Goal: Task Accomplishment & Management: Manage account settings

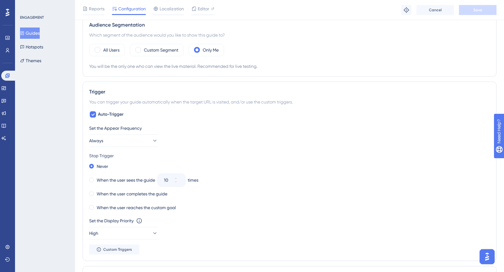
scroll to position [231, 0]
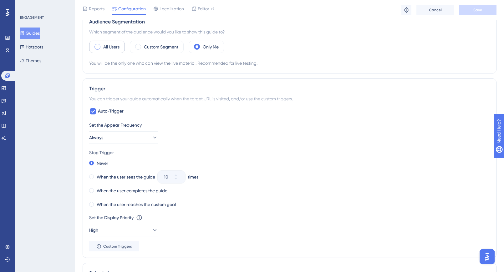
click at [105, 47] on label "All Users" at bounding box center [111, 47] width 16 height 8
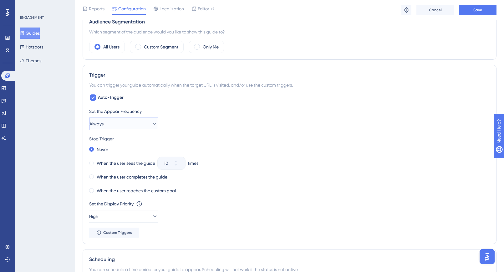
click at [128, 129] on button "Always" at bounding box center [123, 124] width 69 height 13
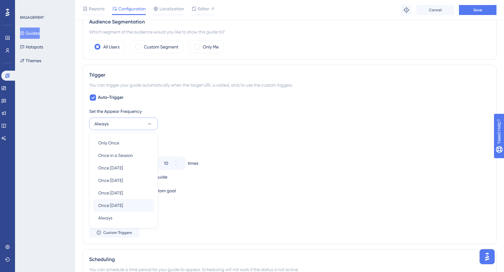
scroll to position [276, 0]
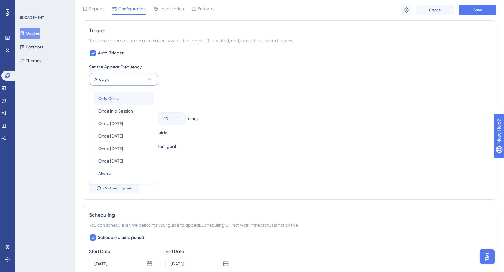
click at [126, 98] on div "Only Once Only Once" at bounding box center [123, 98] width 51 height 13
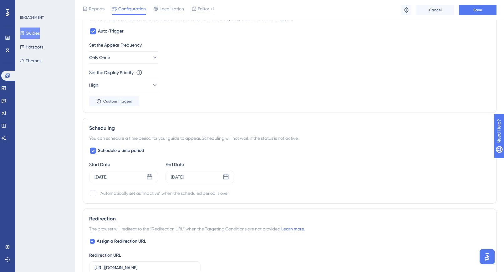
scroll to position [299, 0]
click at [151, 157] on div "Schedule a time period Start Date [DATE] End Date [DATE] Automatically set as “…" at bounding box center [289, 171] width 401 height 50
click at [146, 162] on div "Start Date" at bounding box center [123, 164] width 69 height 8
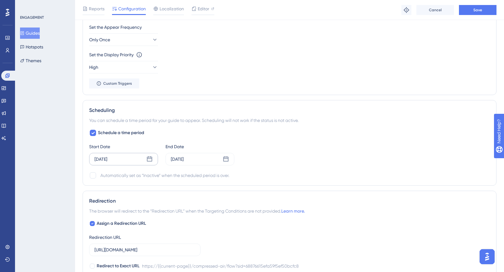
click at [107, 158] on div "[DATE]" at bounding box center [100, 159] width 13 height 8
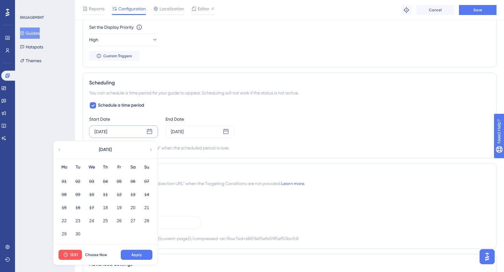
scroll to position [358, 0]
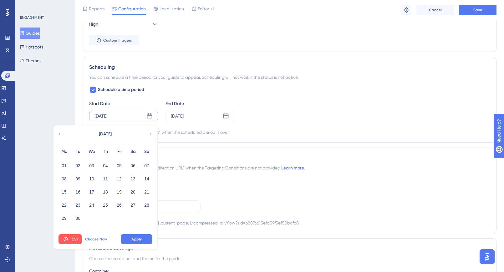
click at [96, 240] on span "Choose Now" at bounding box center [96, 239] width 22 height 5
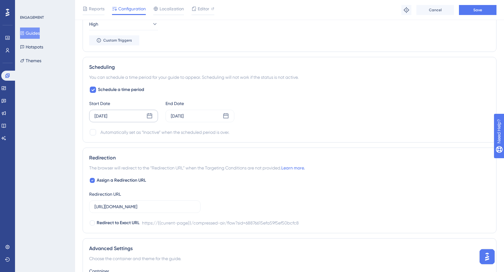
drag, startPoint x: 95, startPoint y: 134, endPoint x: 103, endPoint y: 137, distance: 8.4
click at [95, 134] on div at bounding box center [93, 132] width 6 height 6
checkbox input "true"
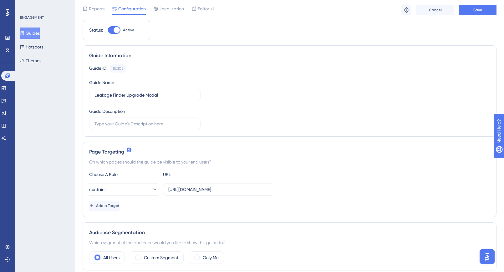
scroll to position [0, 0]
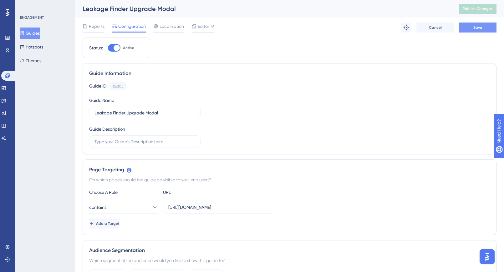
click at [473, 28] on span "Save" at bounding box center [477, 27] width 9 height 5
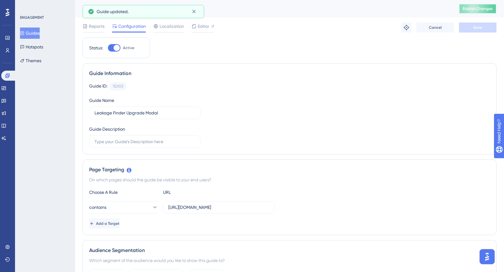
click at [476, 9] on span "Publish Changes" at bounding box center [478, 8] width 30 height 5
